Goal: Transaction & Acquisition: Download file/media

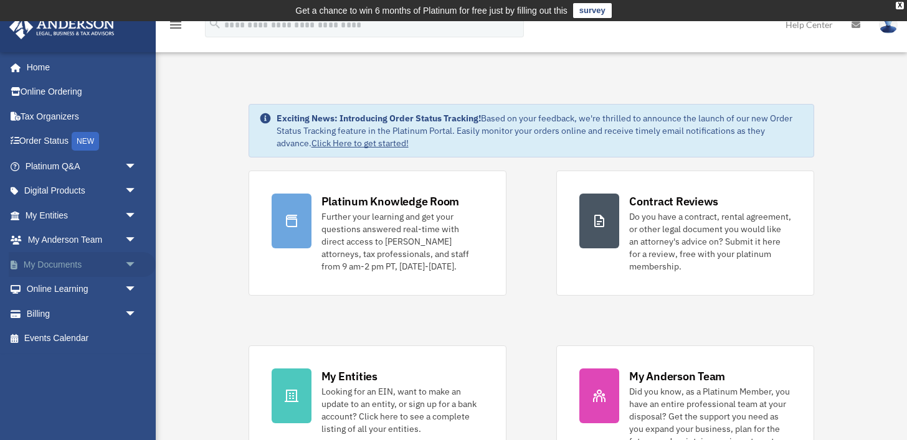
click at [129, 266] on span "arrow_drop_down" at bounding box center [137, 265] width 25 height 26
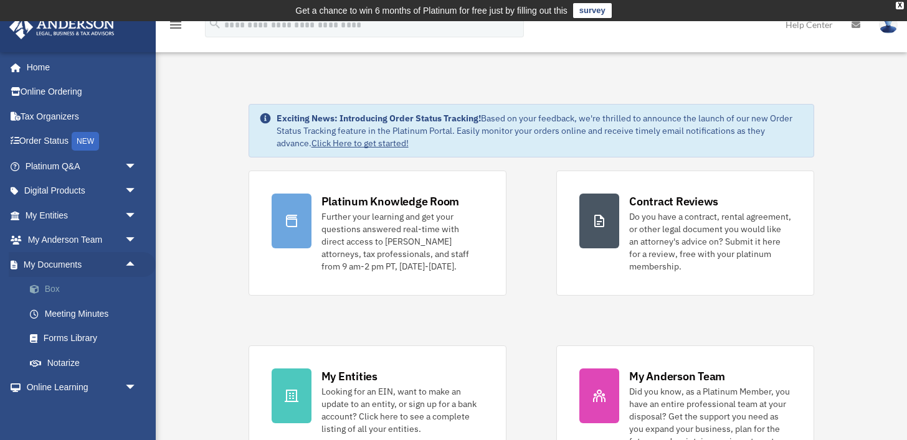
click at [102, 287] on link "Box" at bounding box center [86, 289] width 138 height 25
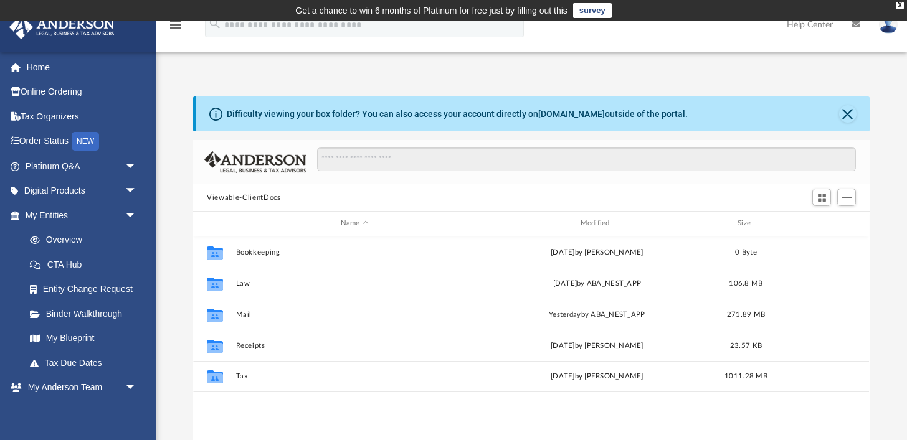
scroll to position [283, 676]
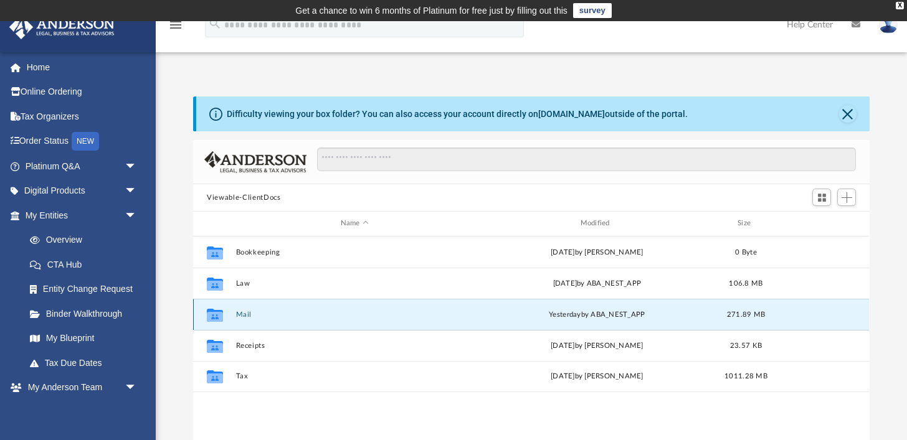
click at [247, 316] on button "Mail" at bounding box center [354, 315] width 237 height 8
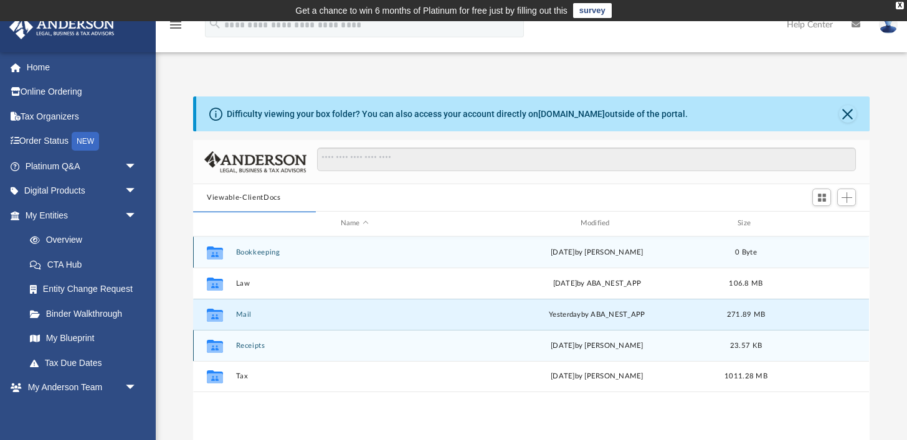
scroll to position [1, 0]
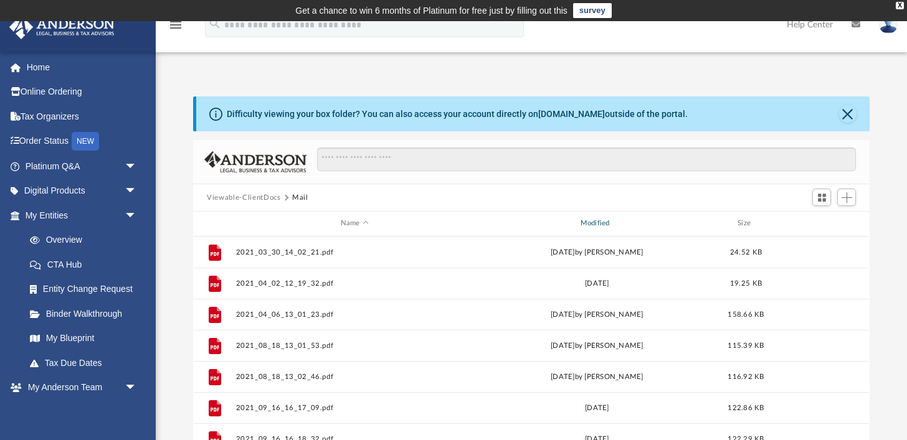
click at [595, 223] on div "Modified" at bounding box center [596, 223] width 237 height 11
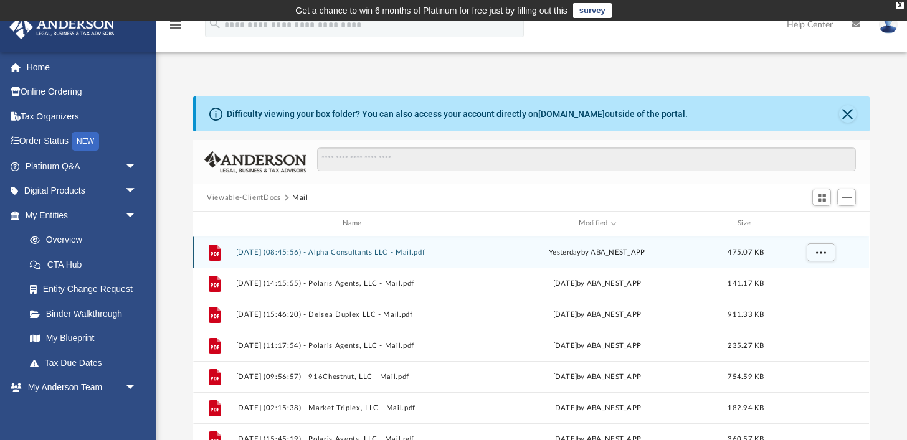
click at [372, 244] on div "File 2025.09.26 (08:45:56) - Alpha Consultants LLC - Mail.pdf yesterday by ABA_…" at bounding box center [531, 252] width 676 height 31
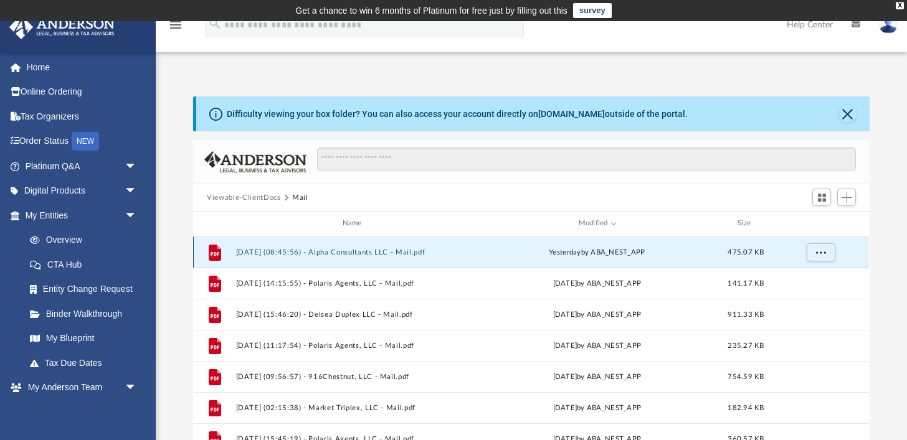
click at [372, 247] on div "File 2025.09.26 (08:45:56) - Alpha Consultants LLC - Mail.pdf yesterday by ABA_…" at bounding box center [531, 252] width 676 height 31
click at [366, 252] on button "2025.09.26 (08:45:56) - Alpha Consultants LLC - Mail.pdf" at bounding box center [354, 253] width 237 height 8
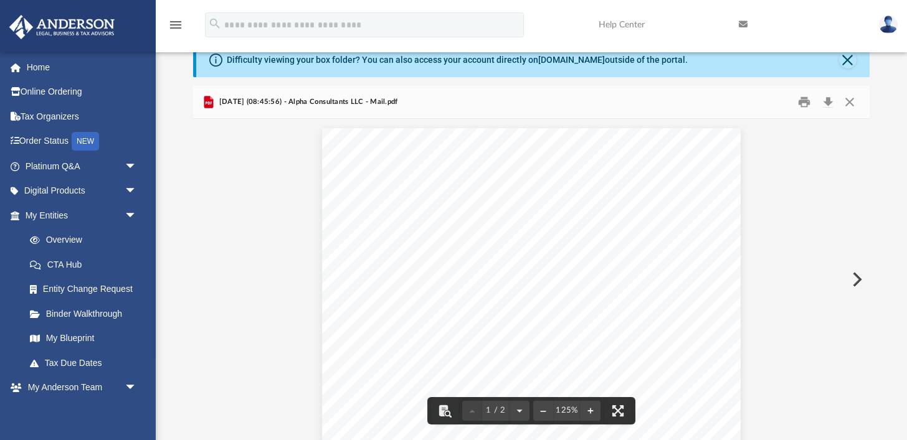
click at [862, 278] on button "Preview" at bounding box center [855, 279] width 27 height 35
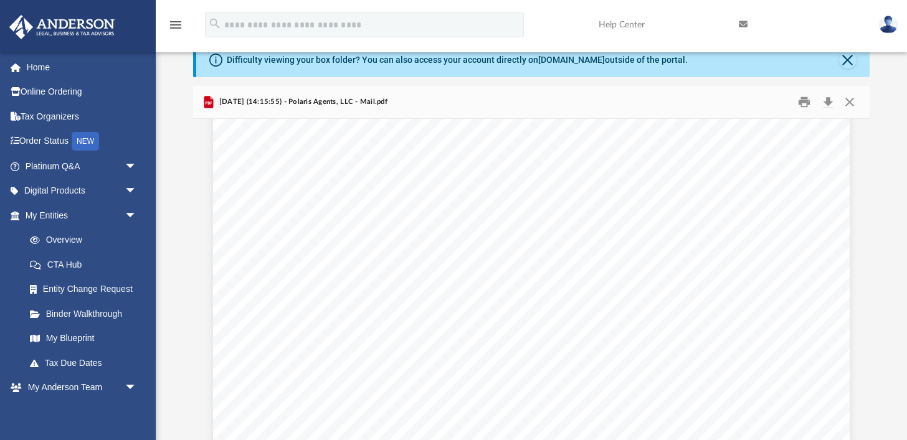
scroll to position [0, 0]
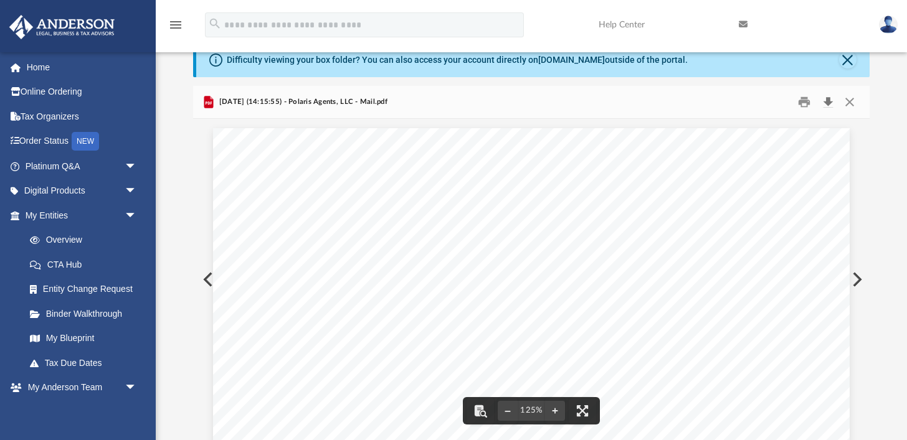
click at [832, 95] on button "Download" at bounding box center [828, 102] width 22 height 19
click at [859, 282] on button "Preview" at bounding box center [855, 279] width 27 height 35
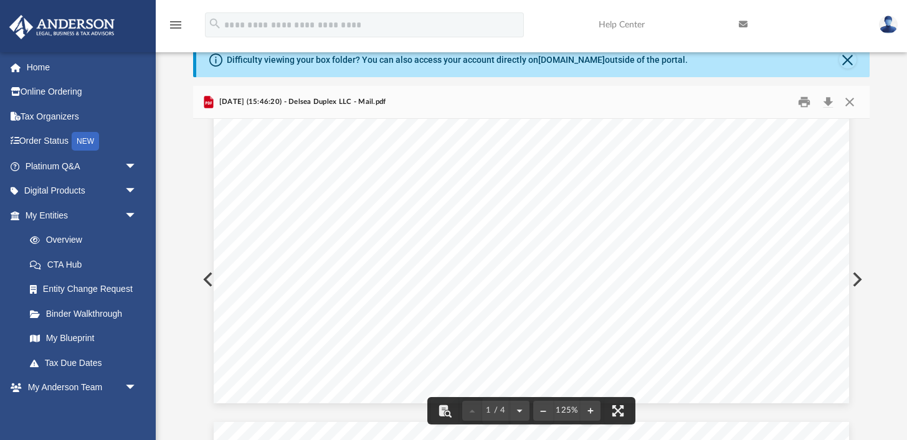
scroll to position [530, 0]
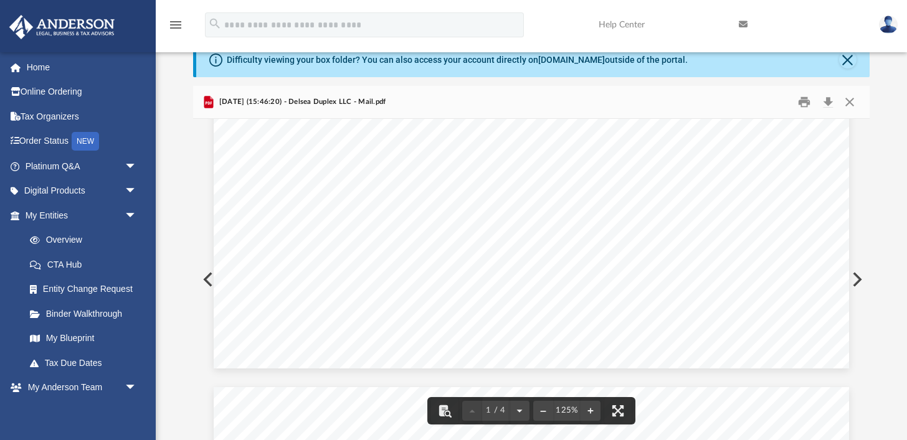
click at [858, 279] on button "Preview" at bounding box center [855, 279] width 27 height 35
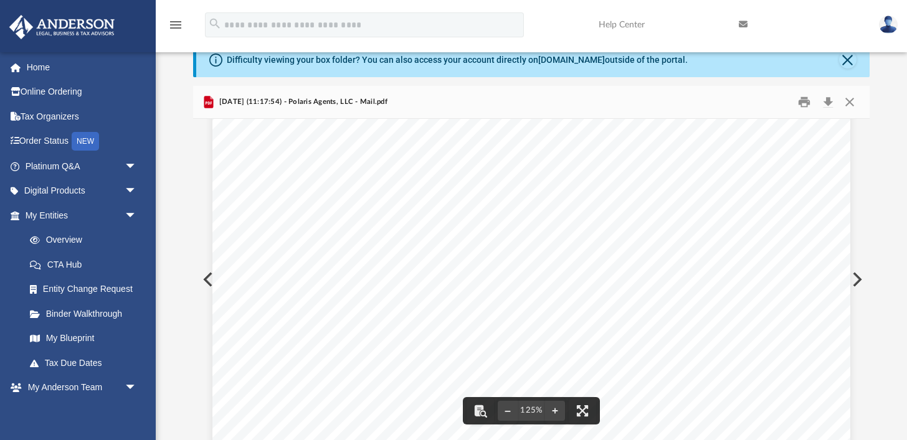
scroll to position [173, 0]
click at [825, 103] on button "Download" at bounding box center [828, 102] width 22 height 19
click at [860, 277] on button "Preview" at bounding box center [855, 279] width 27 height 35
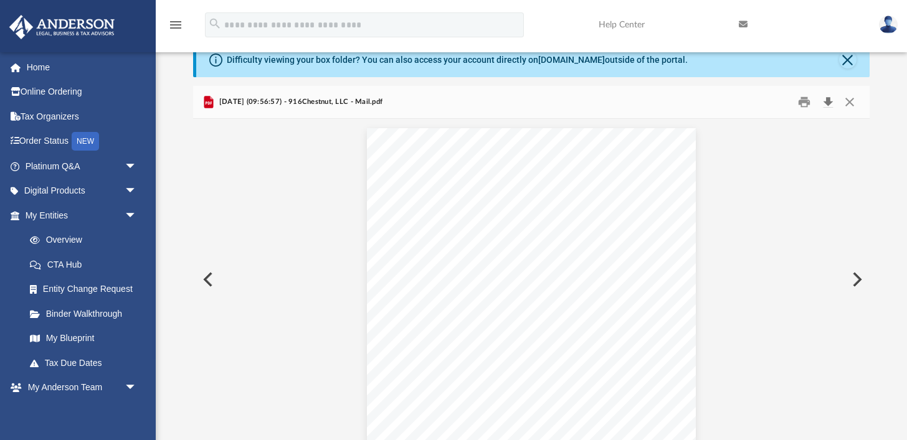
click at [829, 102] on button "Download" at bounding box center [828, 102] width 22 height 19
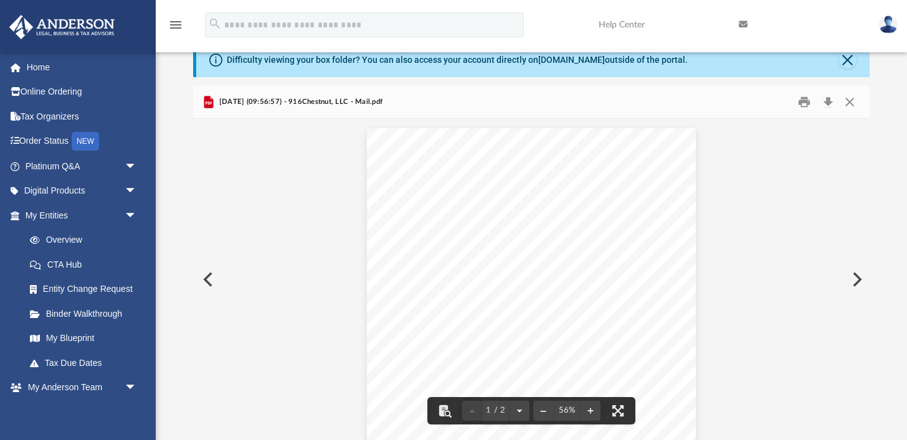
click at [858, 278] on button "Preview" at bounding box center [855, 279] width 27 height 35
click at [856, 102] on button "Close" at bounding box center [849, 102] width 22 height 19
